Goal: Find specific page/section: Find specific page/section

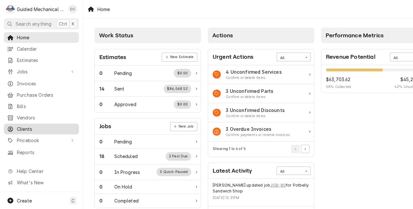
click at [25, 126] on span "Clients" at bounding box center [46, 129] width 59 height 7
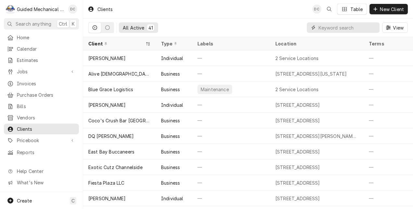
click at [329, 32] on input "Dynamic Content Wrapper" at bounding box center [348, 27] width 58 height 10
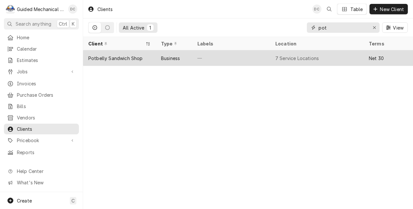
type input "pot"
click at [223, 57] on div "—" at bounding box center [231, 58] width 78 height 16
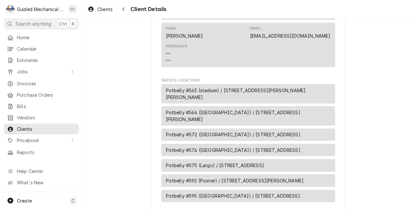
scroll to position [294, 0]
